Goal: Use online tool/utility: Utilize a website feature to perform a specific function

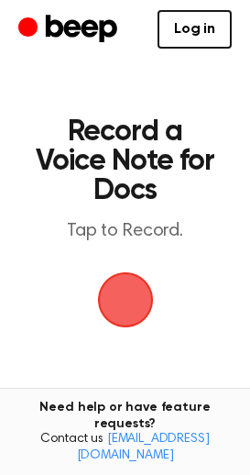
click at [127, 312] on span "button" at bounding box center [125, 300] width 68 height 68
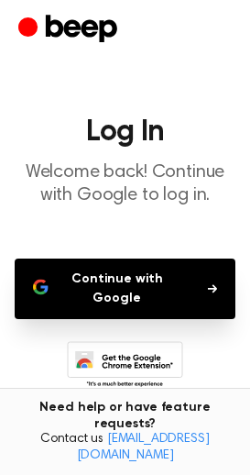
click at [131, 301] on button "Continue with Google" at bounding box center [125, 288] width 221 height 60
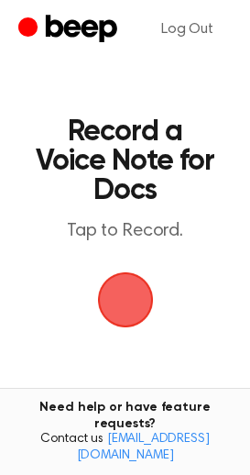
click at [136, 306] on span "button" at bounding box center [125, 299] width 94 height 94
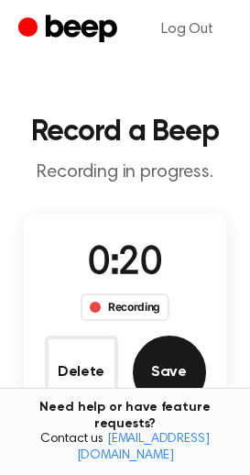
click at [151, 359] on button "Save" at bounding box center [169, 371] width 73 height 73
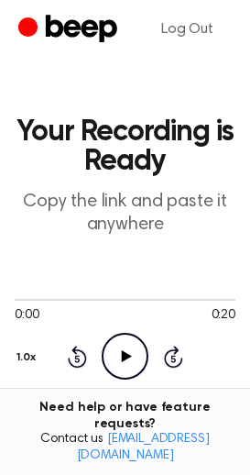
click at [128, 337] on icon "Play Audio" at bounding box center [125, 356] width 47 height 47
click at [117, 295] on div at bounding box center [125, 298] width 221 height 15
click at [187, 298] on div at bounding box center [125, 298] width 221 height 15
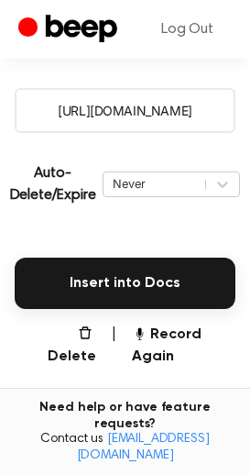
scroll to position [324, 0]
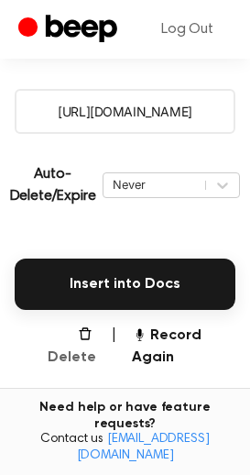
click at [74, 338] on button "Delete" at bounding box center [67, 346] width 60 height 44
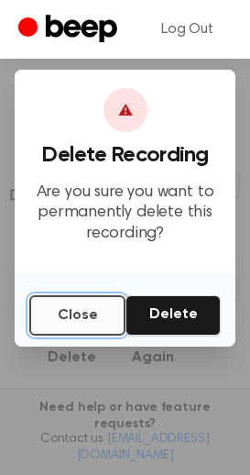
click at [87, 310] on button "Close" at bounding box center [77, 315] width 96 height 40
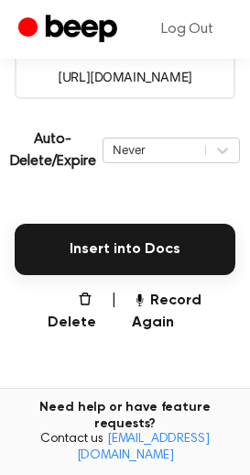
scroll to position [359, 0]
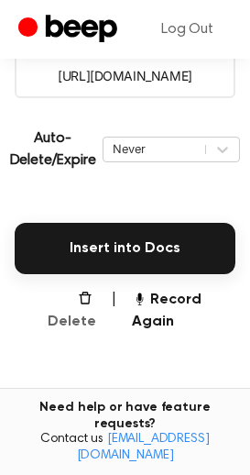
click at [76, 306] on button "Delete" at bounding box center [67, 311] width 60 height 44
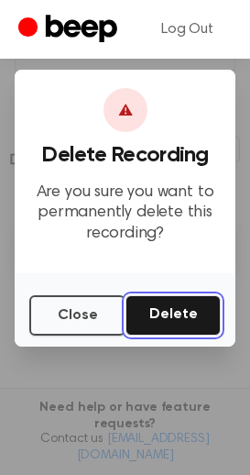
click at [172, 313] on button "Delete" at bounding box center [173, 315] width 95 height 40
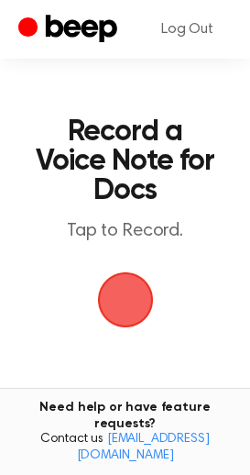
scroll to position [230, 0]
